Goal: Information Seeking & Learning: Find contact information

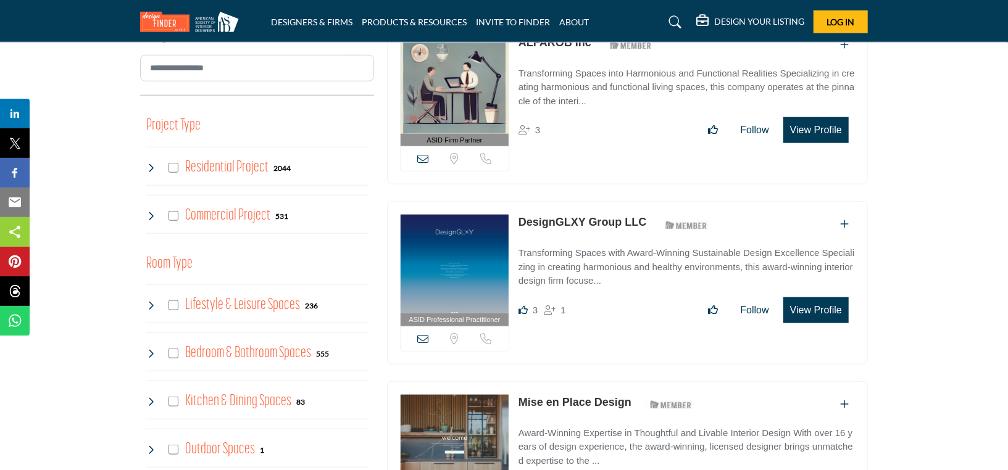
scroll to position [802, 0]
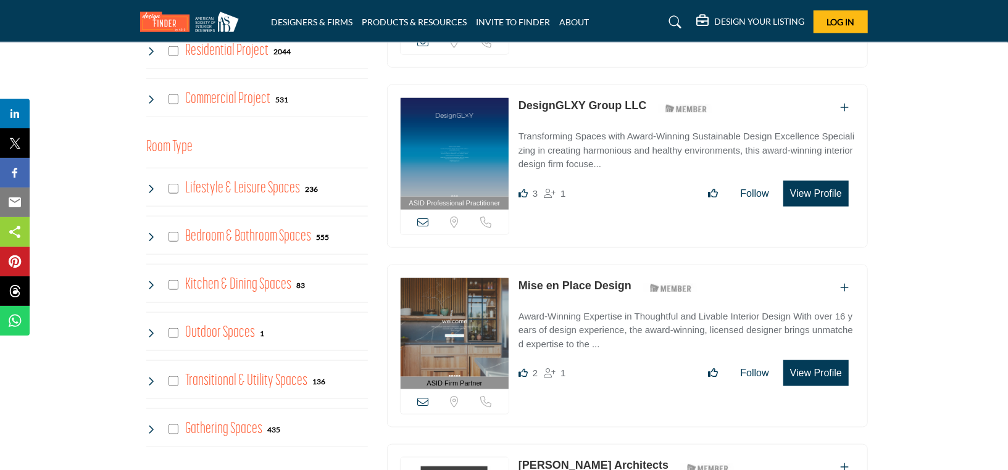
click at [203, 336] on h4 "Outdoor Spaces" at bounding box center [220, 333] width 70 height 22
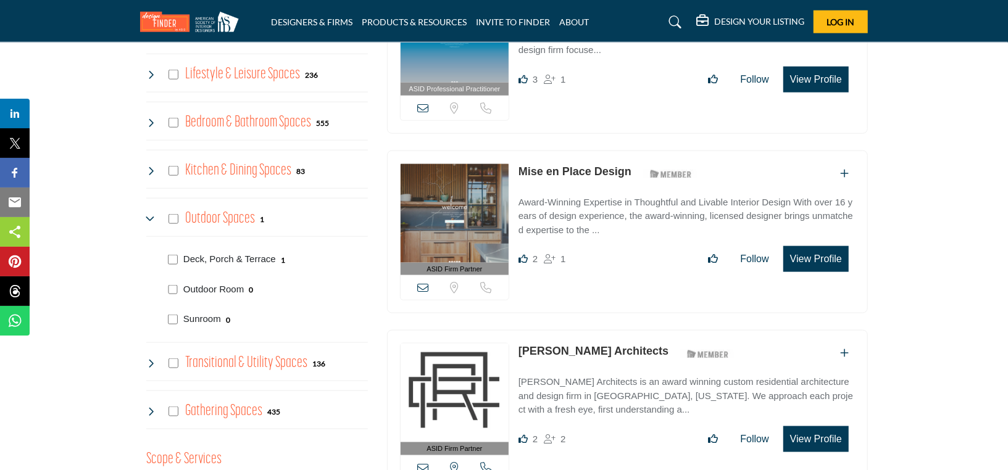
scroll to position [926, 0]
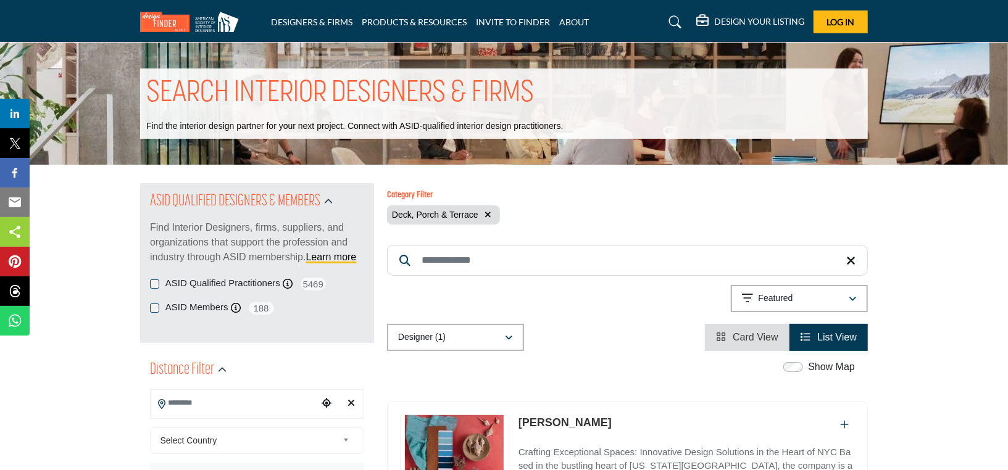
click at [457, 19] on link "PRODUCTS & RESOURCES" at bounding box center [414, 22] width 105 height 10
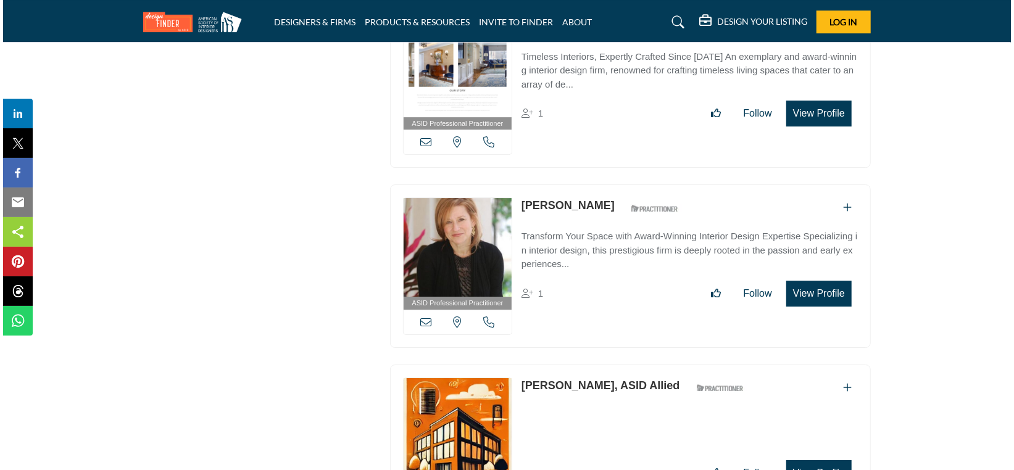
scroll to position [8640, 0]
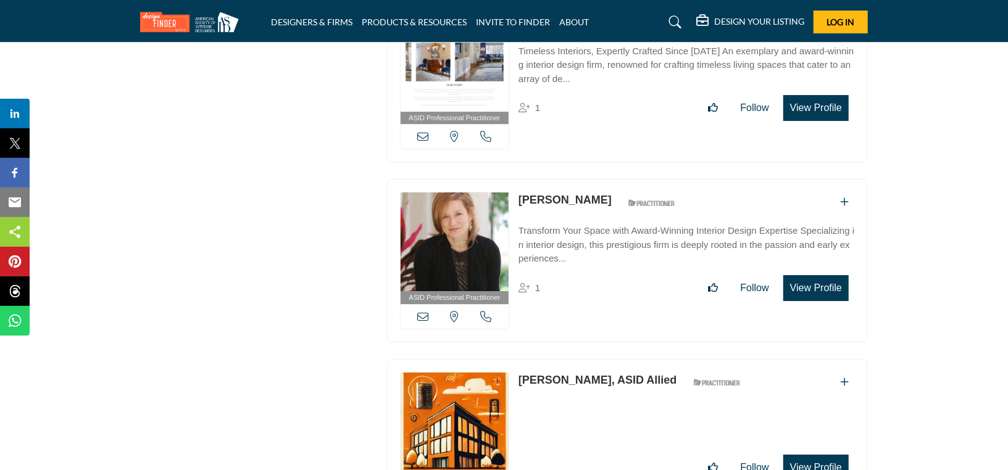
click at [832, 275] on button "View Profile" at bounding box center [815, 288] width 65 height 26
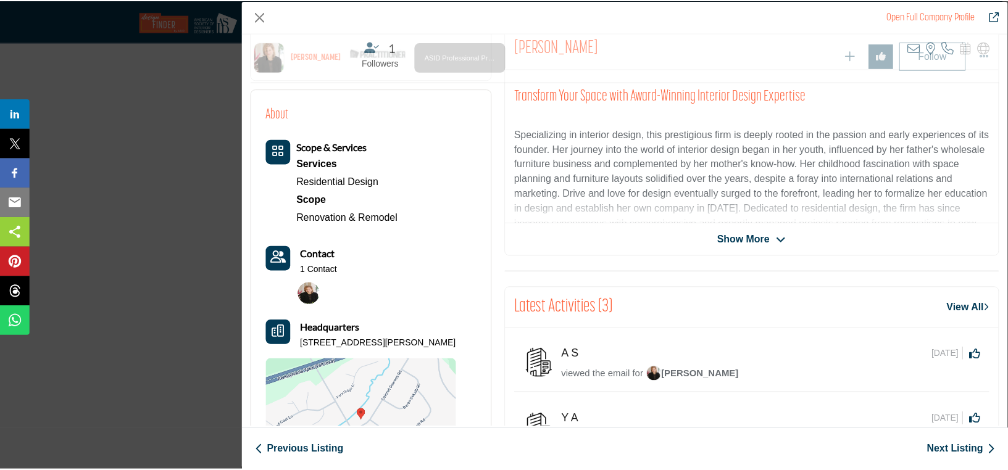
scroll to position [0, 0]
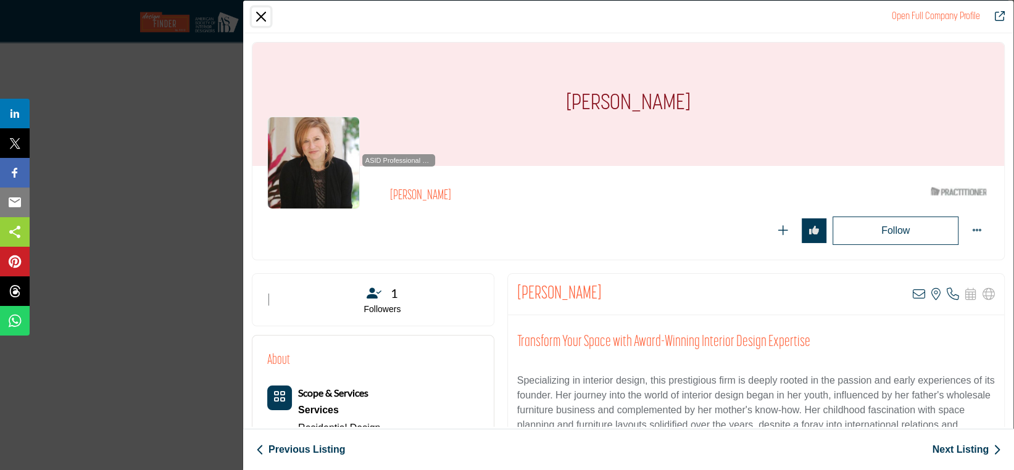
click at [262, 17] on button "Close" at bounding box center [261, 16] width 19 height 19
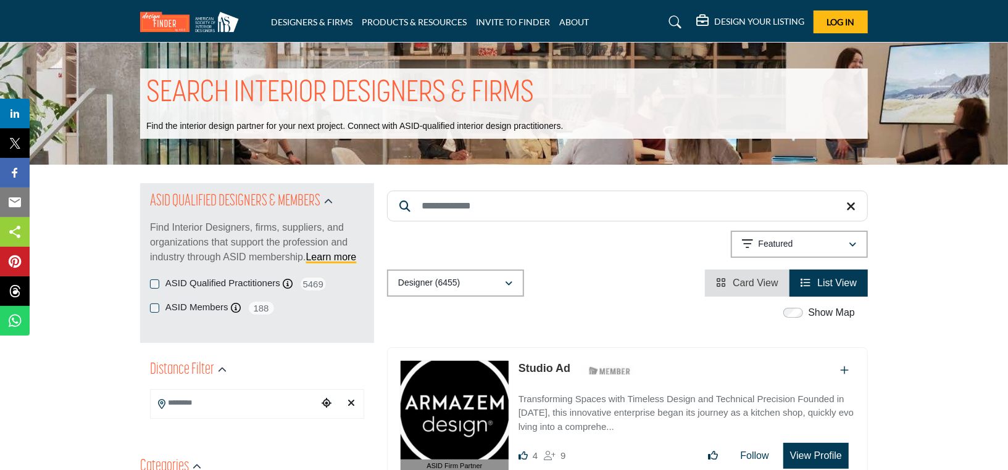
click at [439, 199] on input "Search Keyword" at bounding box center [627, 206] width 481 height 31
type input "**********"
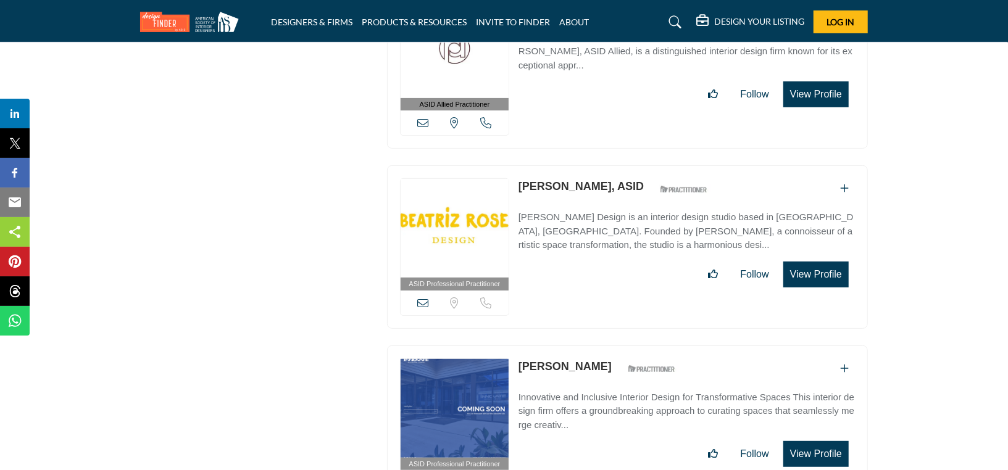
scroll to position [3270, 0]
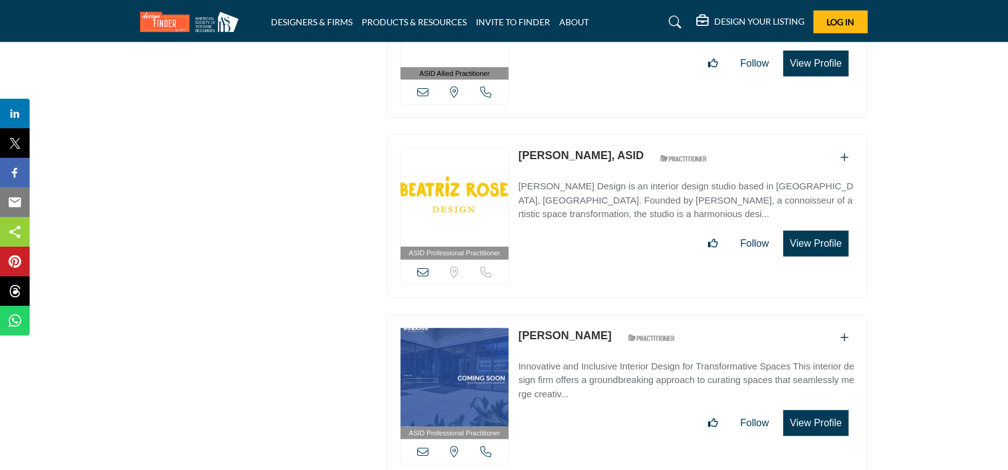
click at [543, 149] on link "Beatriz Rose, ASID" at bounding box center [580, 155] width 125 height 12
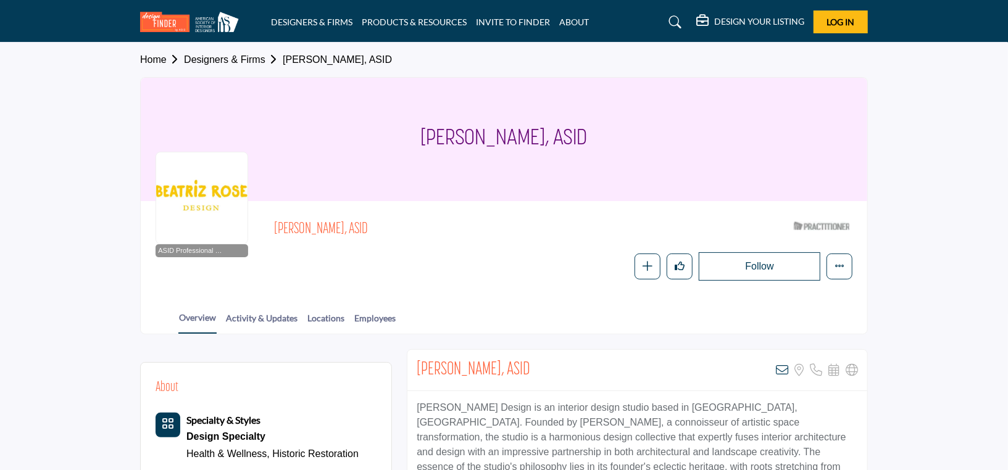
scroll to position [309, 0]
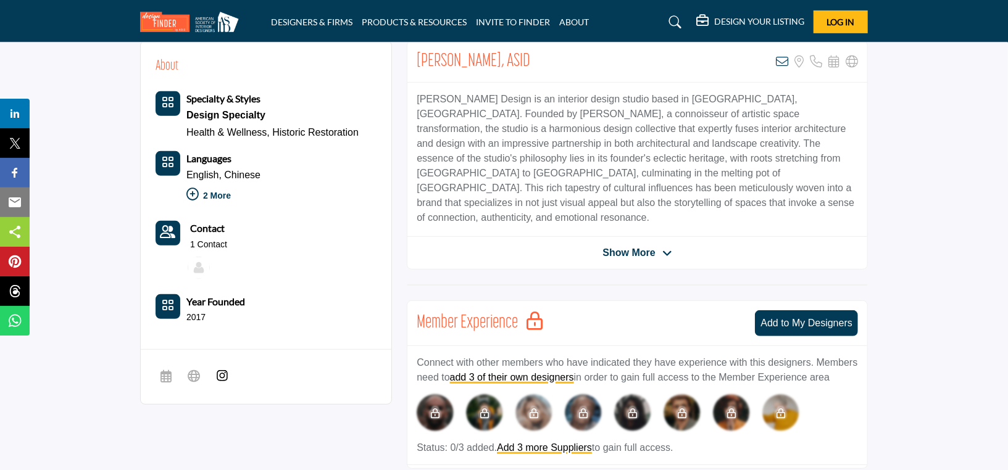
click at [203, 239] on p "1 Contact" at bounding box center [208, 245] width 37 height 12
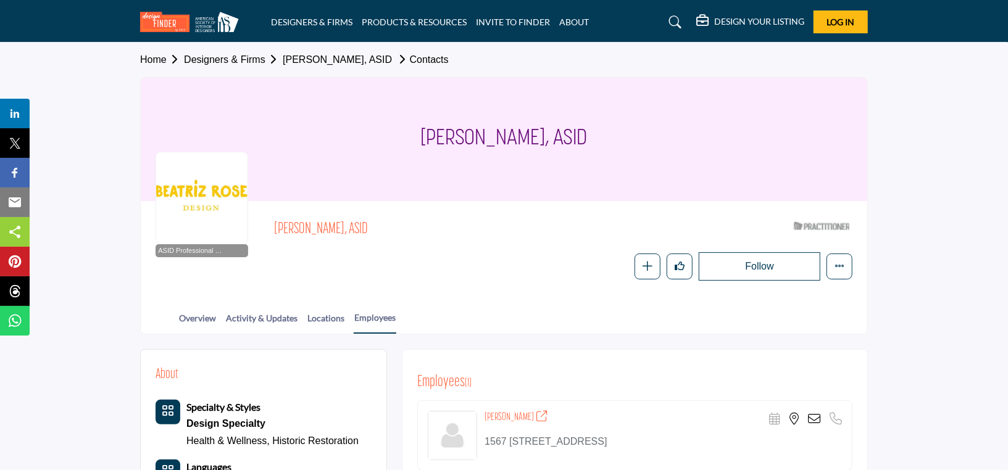
click at [227, 63] on link "Designers & Firms" at bounding box center [233, 59] width 99 height 10
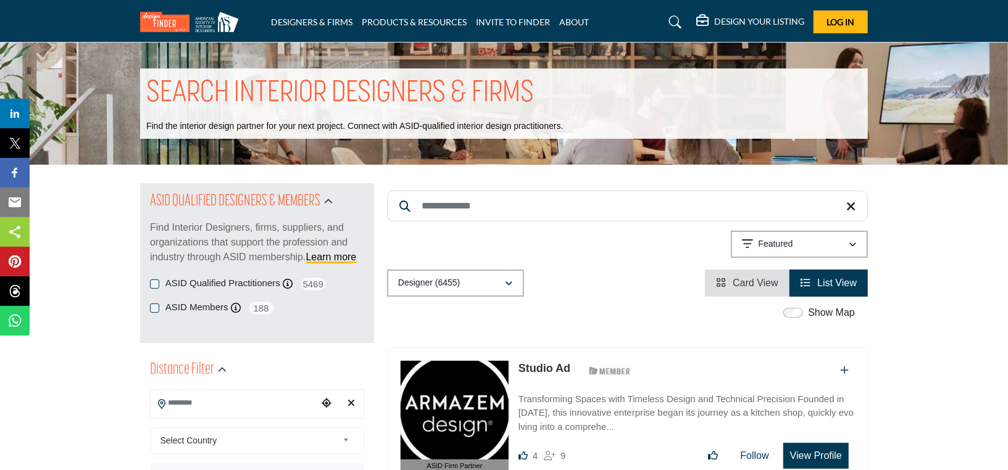
scroll to position [247, 0]
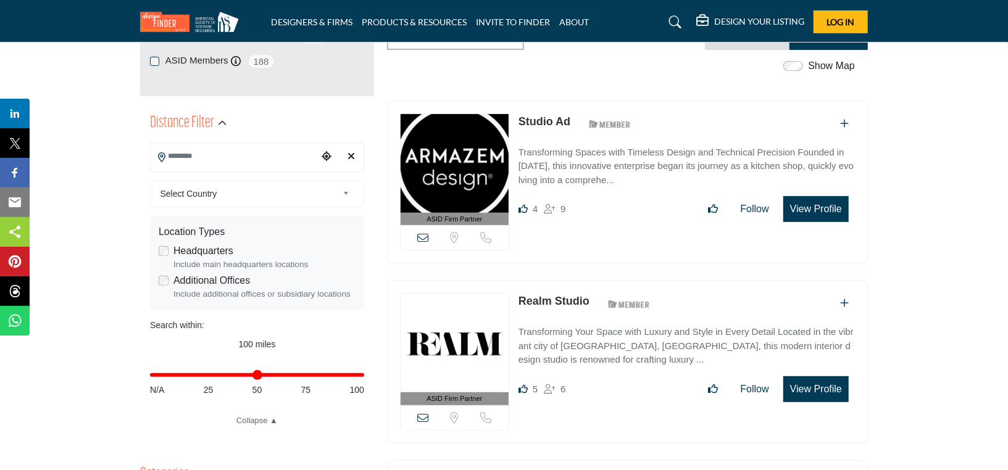
click at [207, 196] on span "Select Country" at bounding box center [249, 193] width 178 height 15
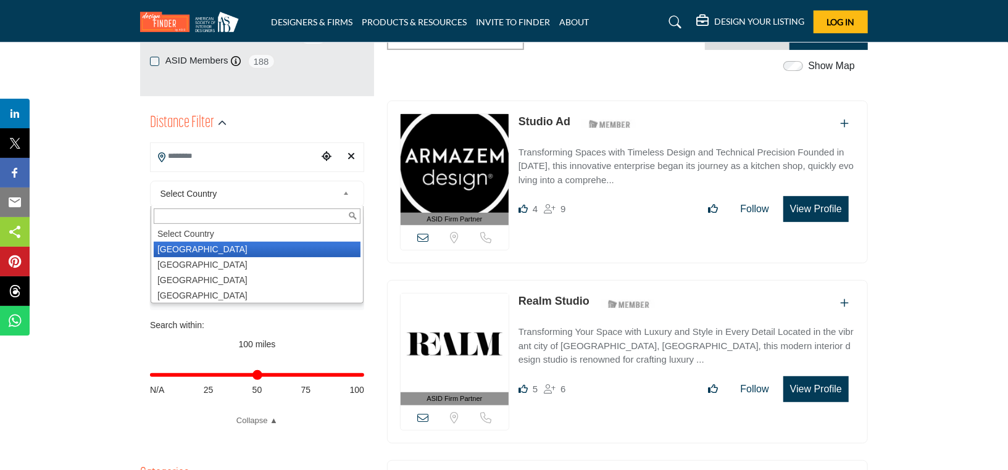
click at [209, 245] on li "[GEOGRAPHIC_DATA]" at bounding box center [257, 249] width 207 height 15
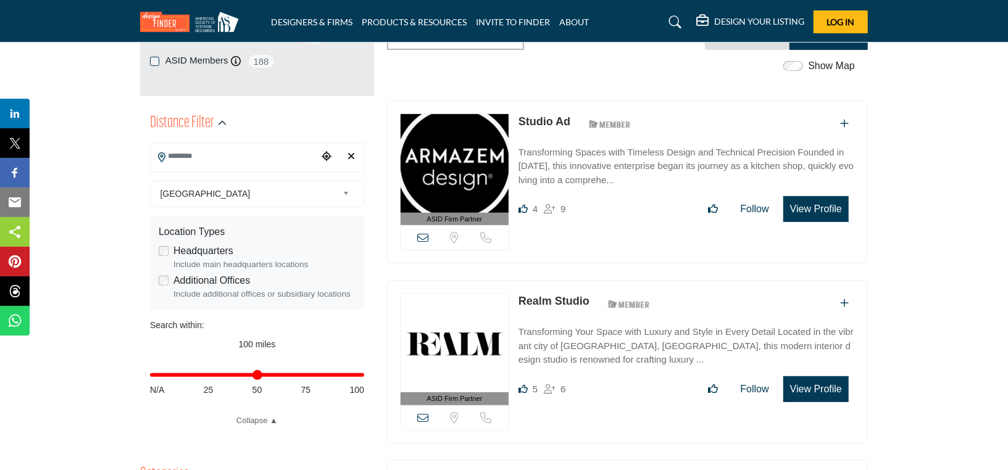
click at [211, 155] on input "Search Location" at bounding box center [234, 156] width 167 height 24
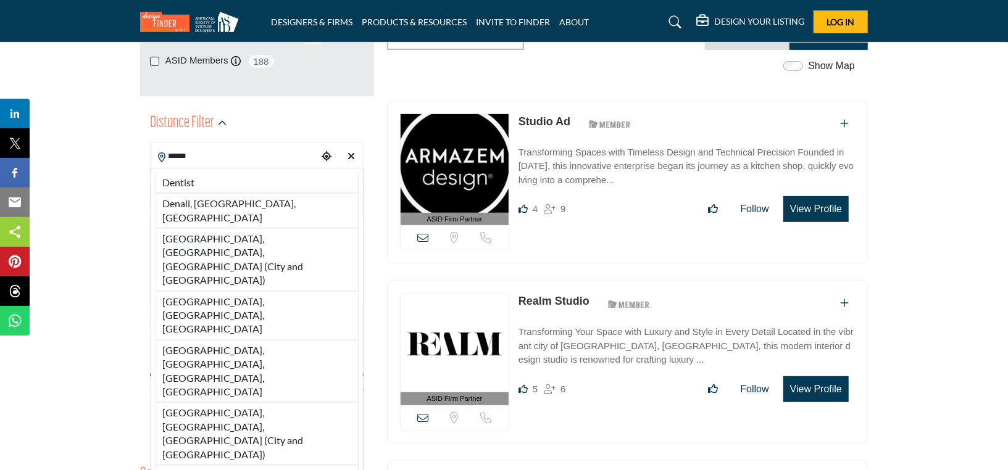
click at [297, 230] on li "[GEOGRAPHIC_DATA], [GEOGRAPHIC_DATA], [GEOGRAPHIC_DATA] (City and [GEOGRAPHIC_D…" at bounding box center [257, 259] width 203 height 63
type input "**********"
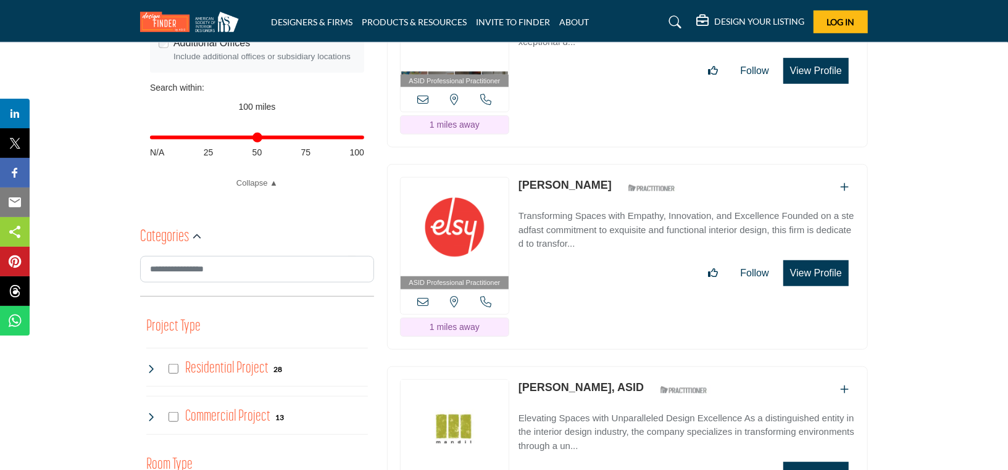
scroll to position [494, 0]
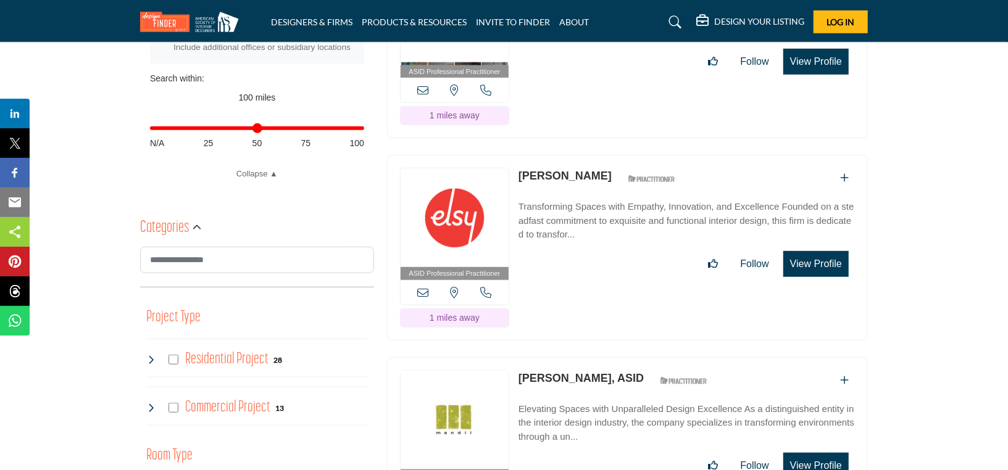
click at [262, 178] on link "Collapse ▲" at bounding box center [257, 174] width 214 height 12
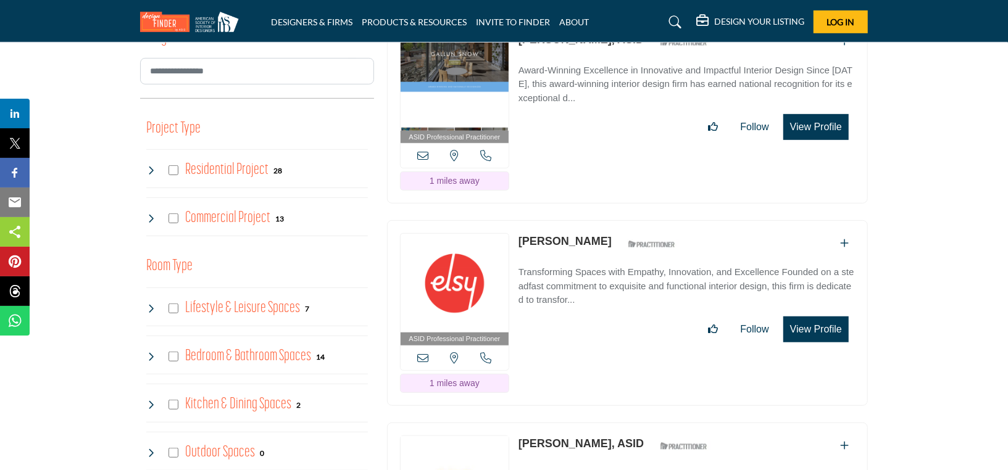
scroll to position [432, 0]
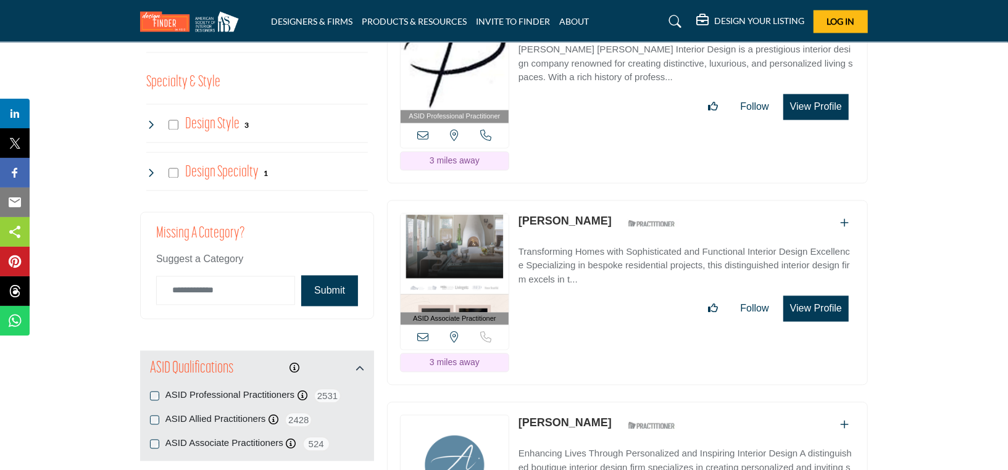
scroll to position [1666, 0]
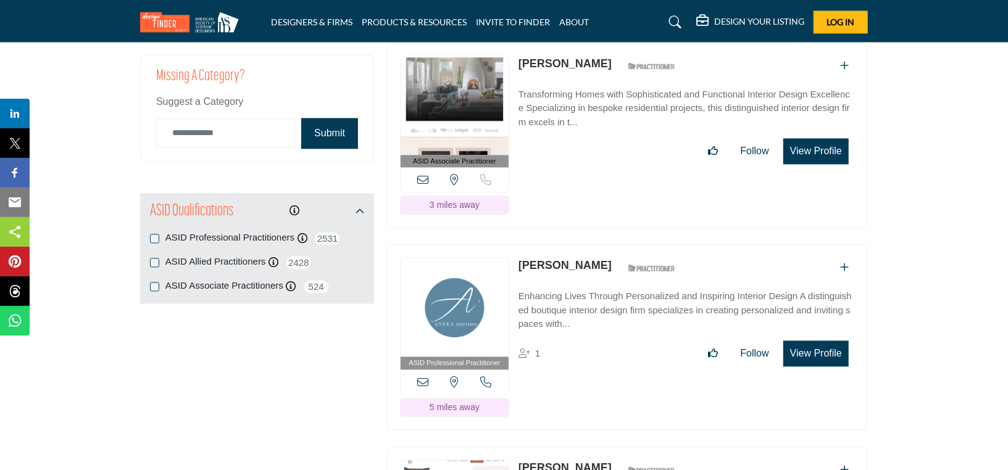
click at [469, 258] on img at bounding box center [454, 307] width 108 height 99
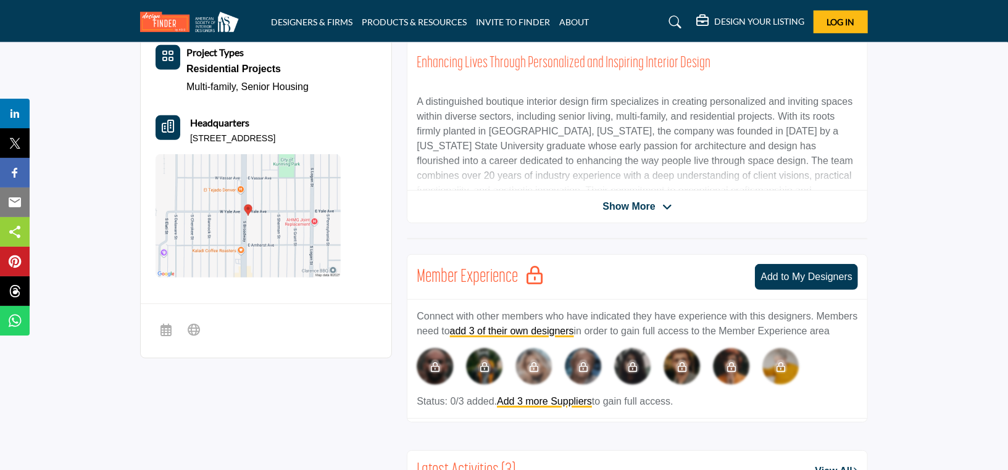
scroll to position [210, 0]
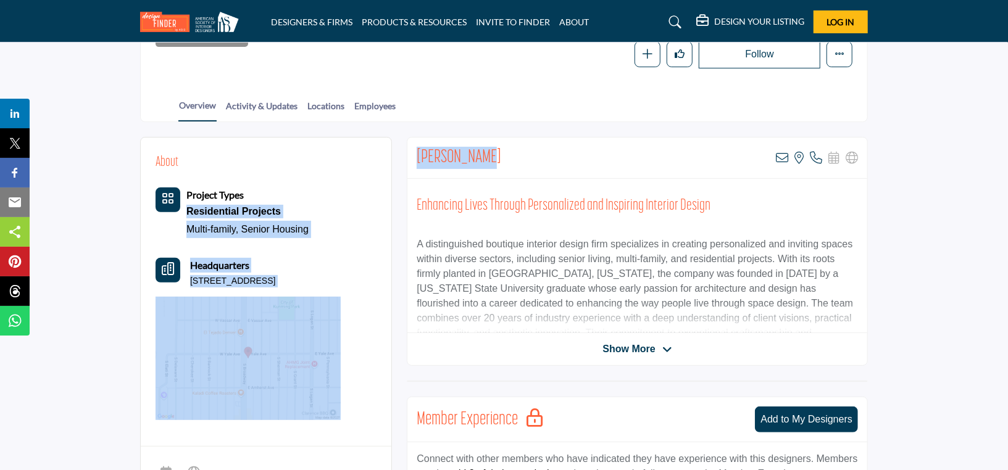
drag, startPoint x: 500, startPoint y: 159, endPoint x: 396, endPoint y: 170, distance: 104.9
click at [537, 151] on div "Aneka Kerlin View email address of this listing View the location of this listi…" at bounding box center [637, 158] width 460 height 41
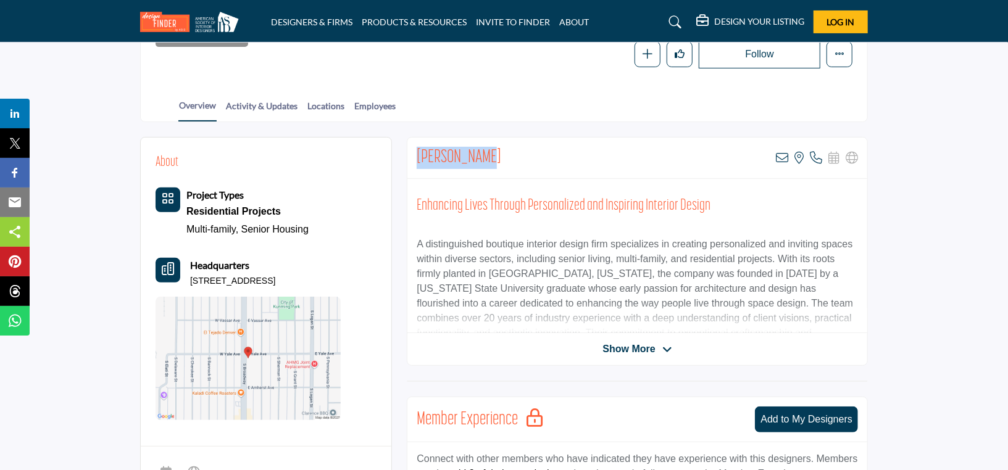
drag, startPoint x: 483, startPoint y: 159, endPoint x: 417, endPoint y: 159, distance: 65.4
click at [417, 159] on div "Aneka Kerlin View email address of this listing View the location of this listi…" at bounding box center [637, 158] width 460 height 41
copy h2 "[PERSON_NAME]"
